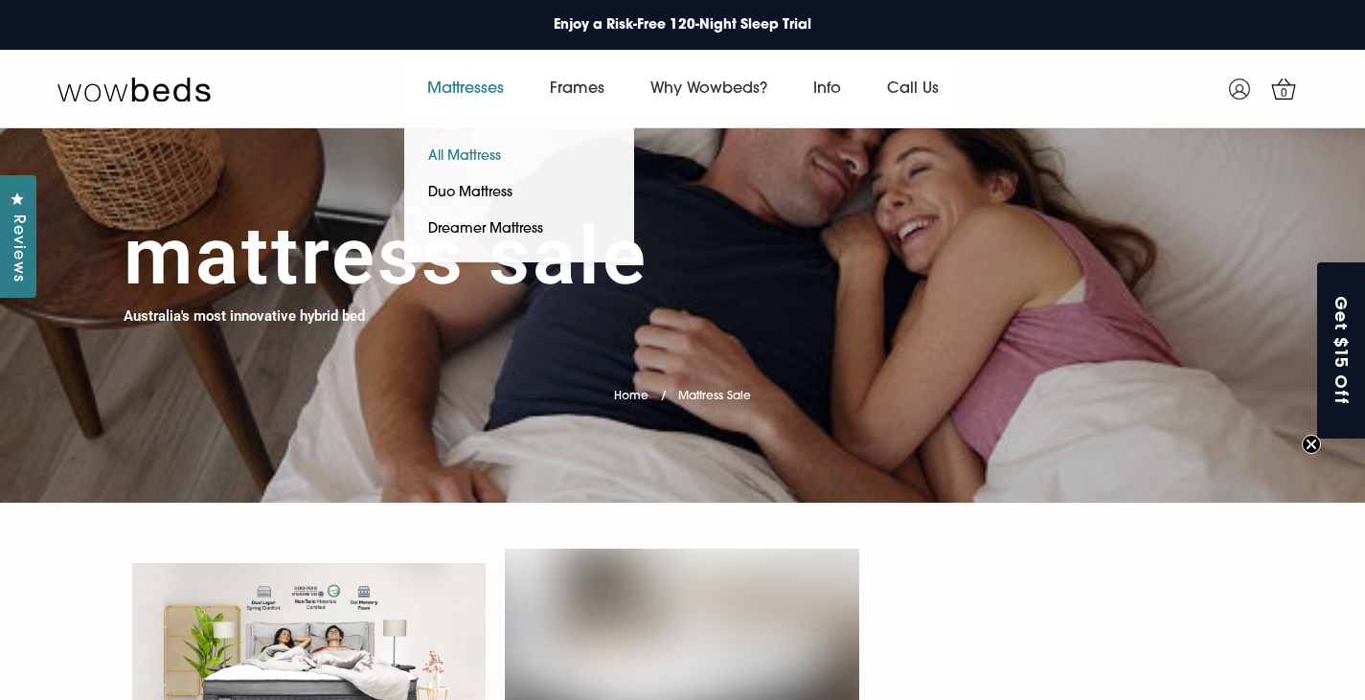
click at [466, 153] on link "All Mattress" at bounding box center [464, 157] width 121 height 36
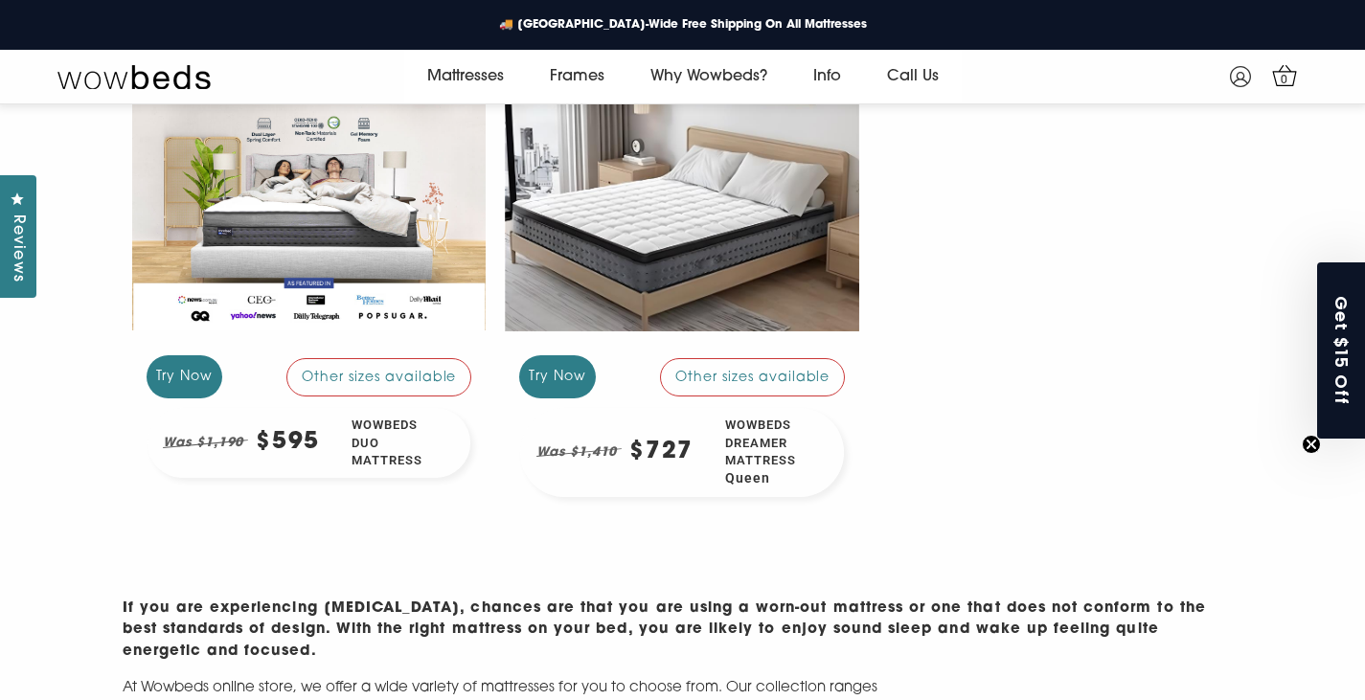
scroll to position [479, 0]
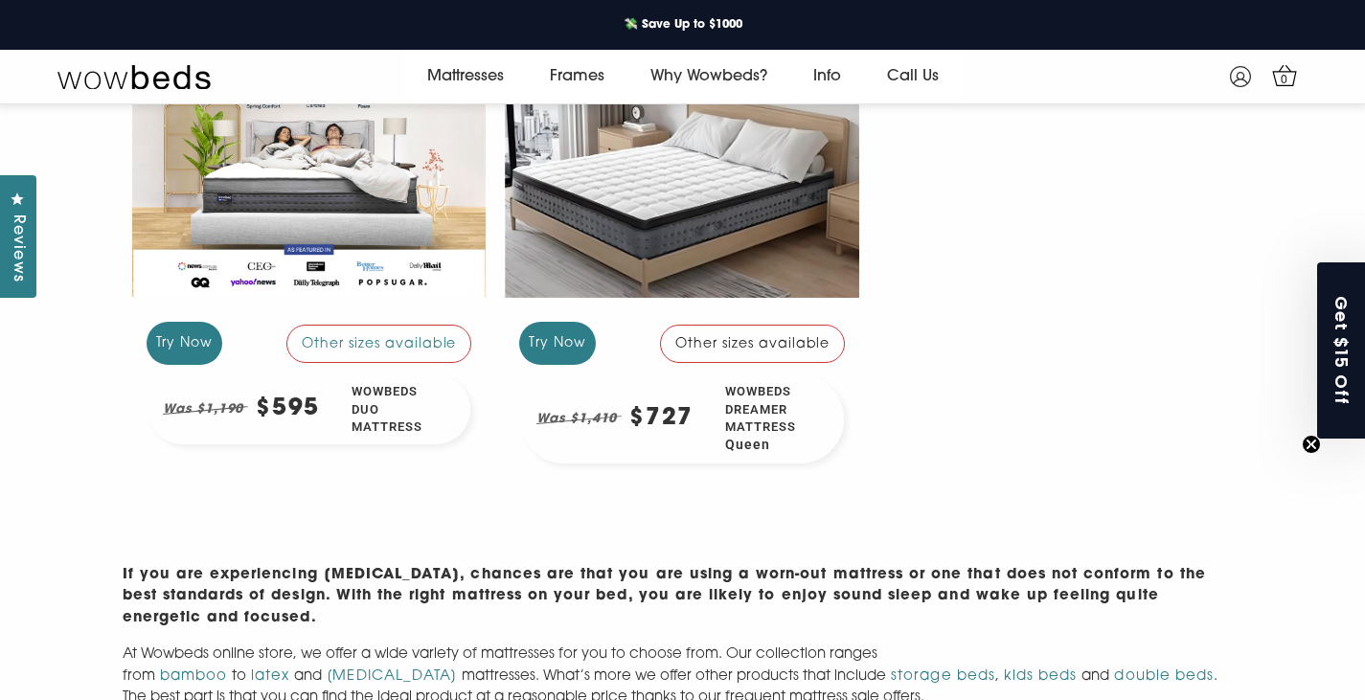
click at [713, 347] on div "Other sizes available" at bounding box center [753, 344] width 186 height 38
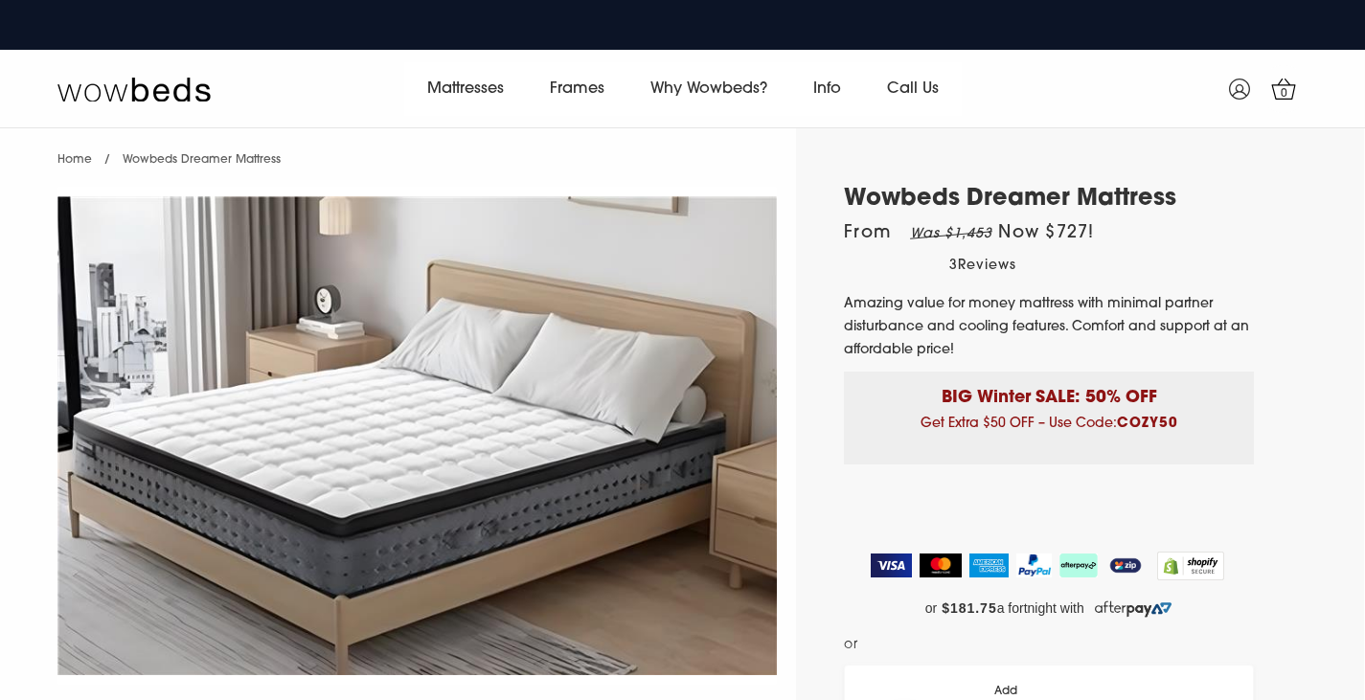
select select "Queen"
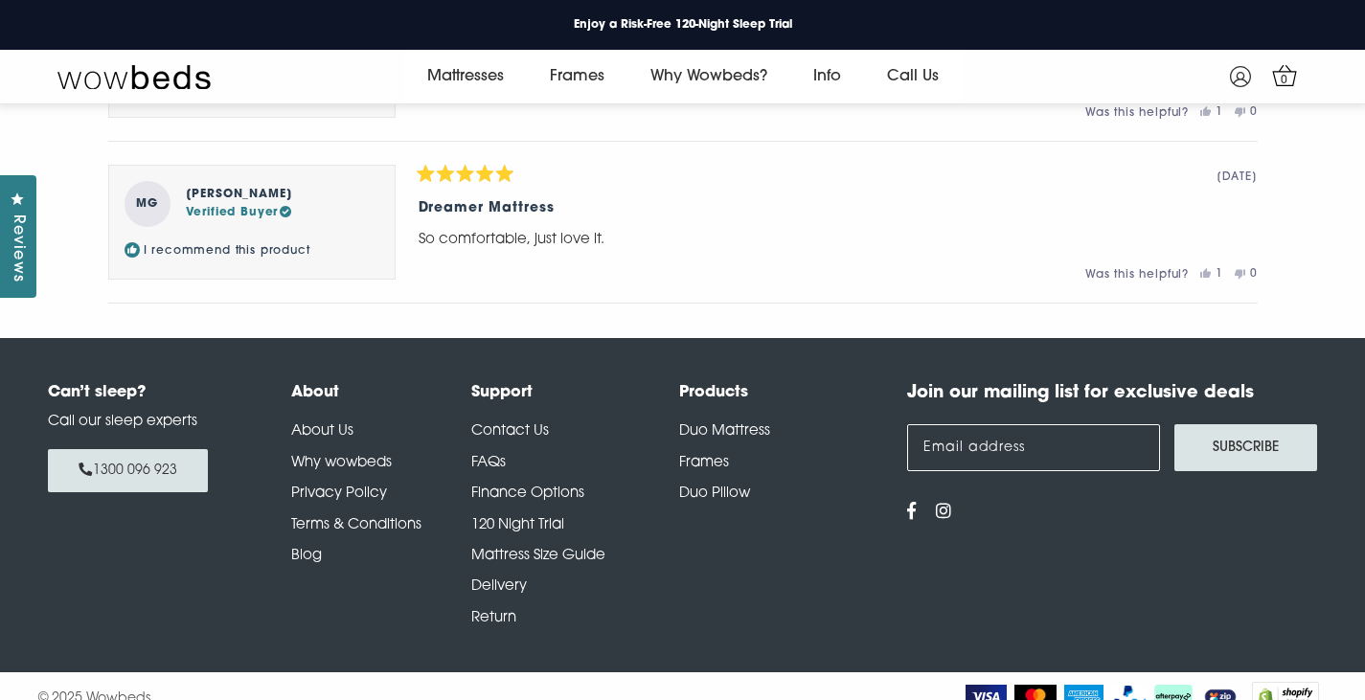
scroll to position [7910, 0]
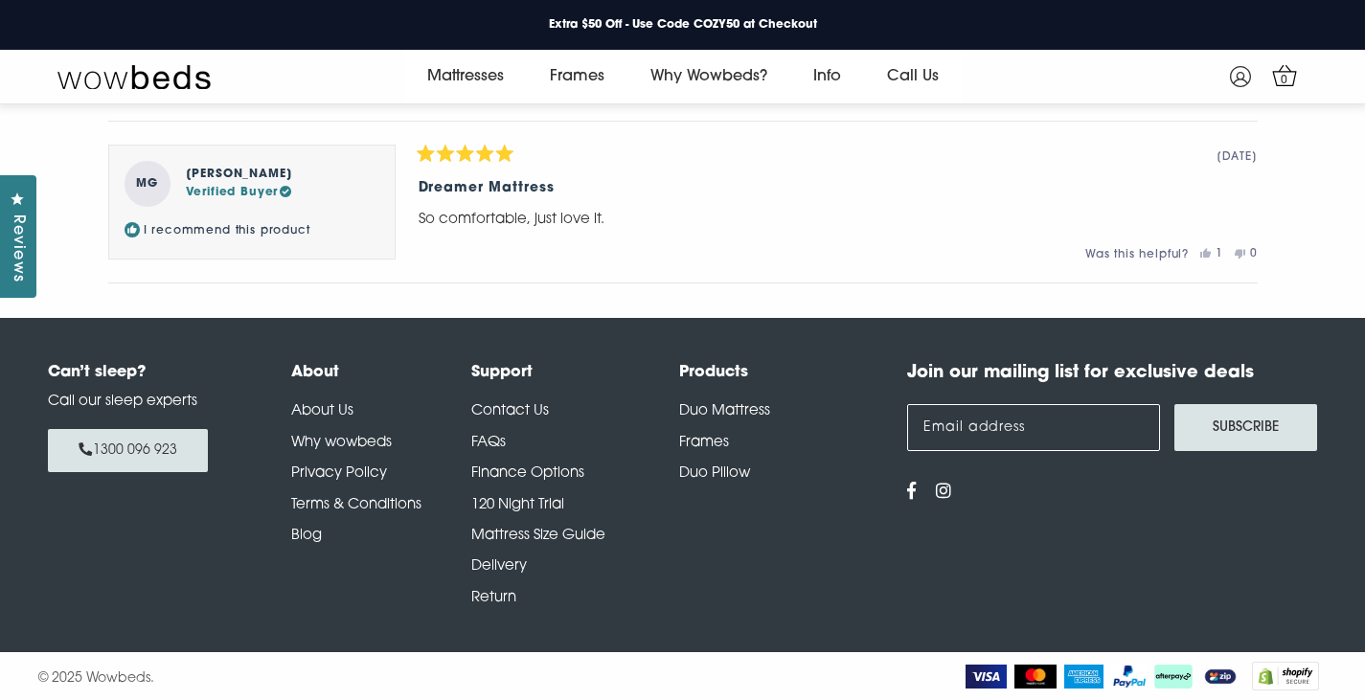
click at [738, 413] on link "Duo Mattress" at bounding box center [724, 411] width 91 height 14
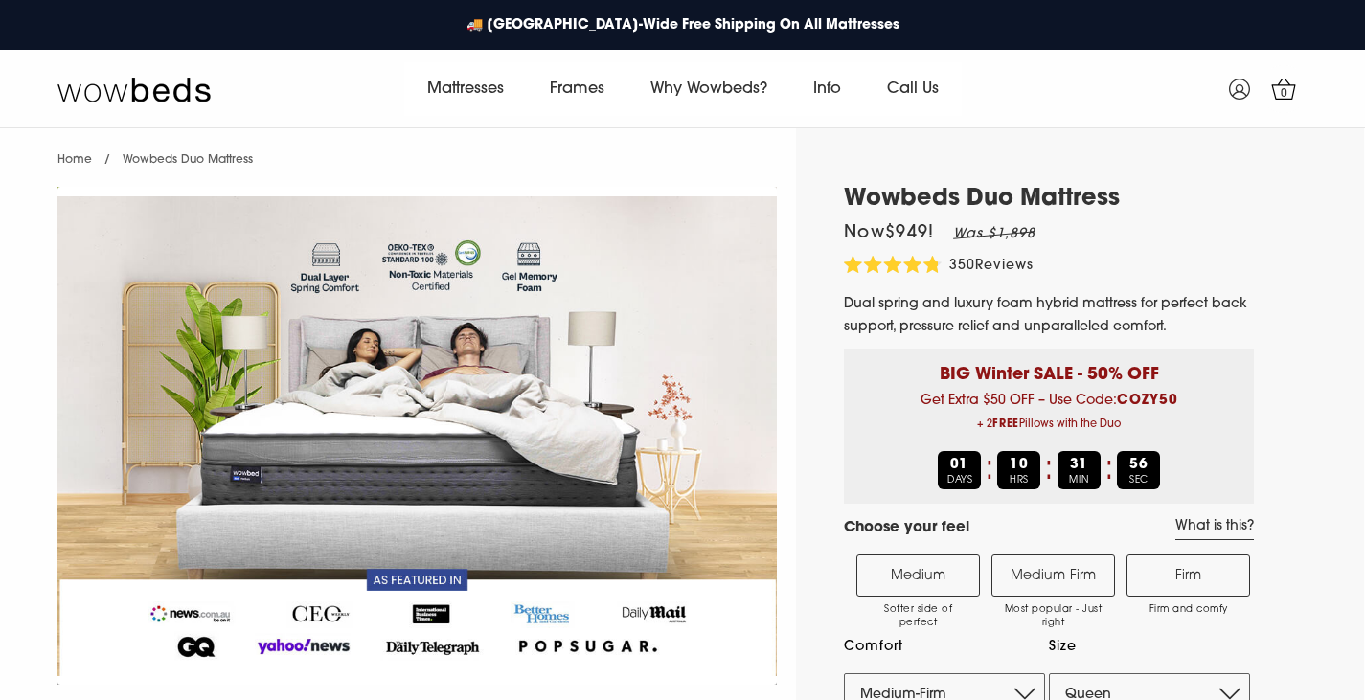
select select "Medium-Firm"
select select "Queen"
